Goal: Answer question/provide support

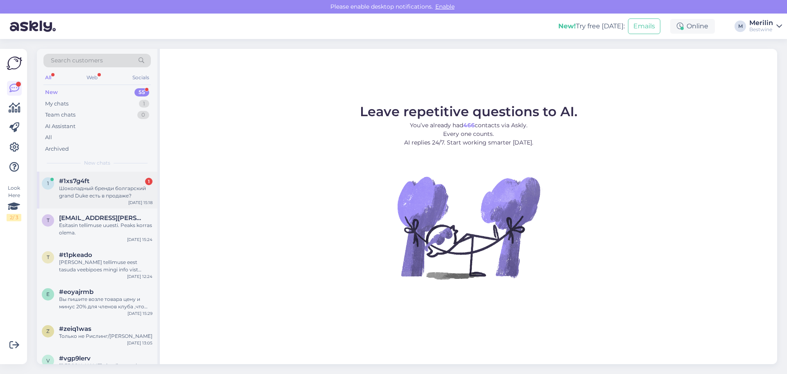
click at [87, 190] on div "Шоколадный бренди болгарский grand Duke есть в продаже?" at bounding box center [105, 192] width 93 height 15
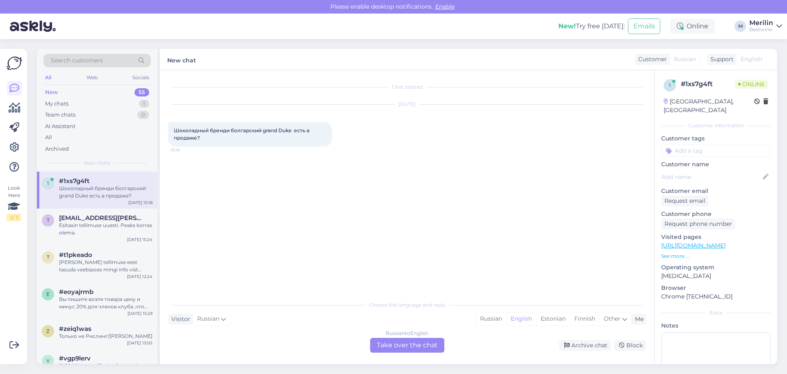
click at [408, 348] on div "Russian to English Take over the chat" at bounding box center [407, 344] width 74 height 15
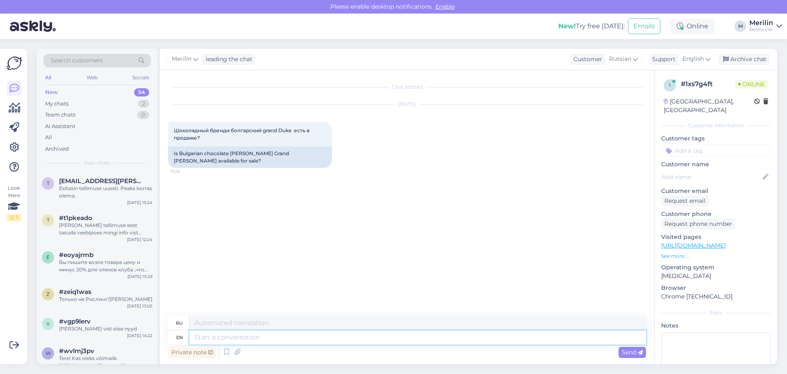
click at [203, 336] on textarea at bounding box center [417, 337] width 457 height 14
type textarea "Hello!"
type textarea "Привет!"
type textarea "Hello! No"
type textarea "Привет! Нет."
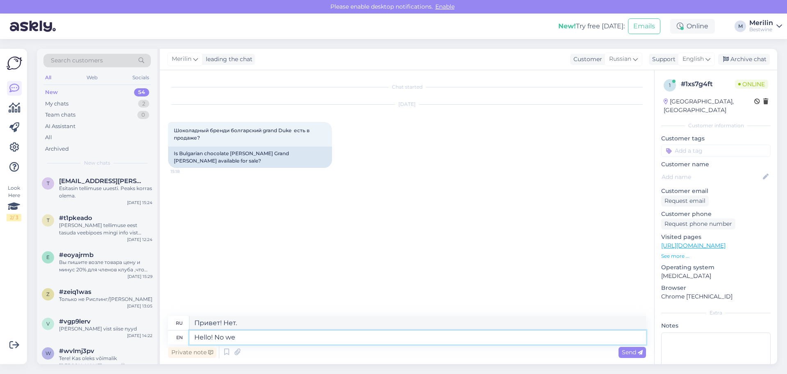
type textarea "Hello! No we"
type textarea "Привет! Нет, мы"
type textarea "Hello! No we don't"
type textarea "Привет! Нет, не знаем."
type textarea "Hello! No we don't have"
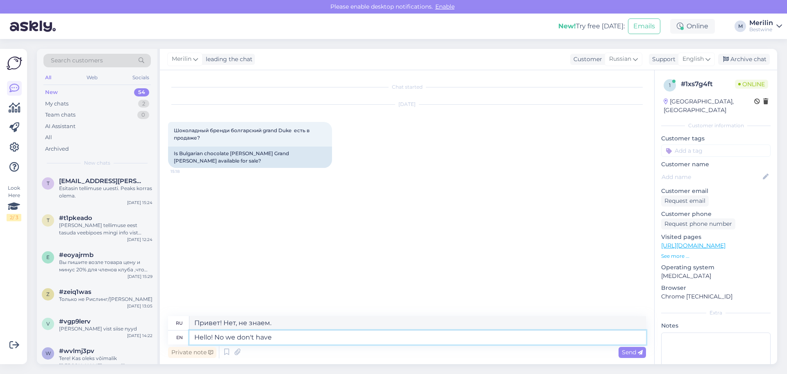
type textarea "Здравствуйте! Нет, у нас нет."
type textarea "Hello! No we don't have it"
type textarea "Здравствуйте! Нет, у нас его нет."
